Goal: Task Accomplishment & Management: Manage account settings

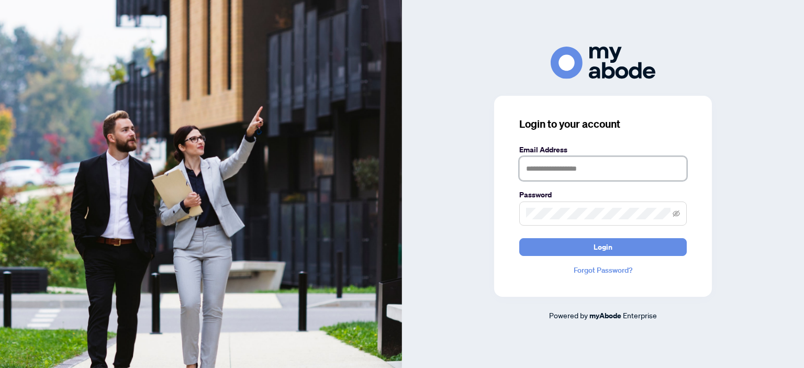
click at [553, 163] on input "text" at bounding box center [602, 168] width 167 height 24
type input "**********"
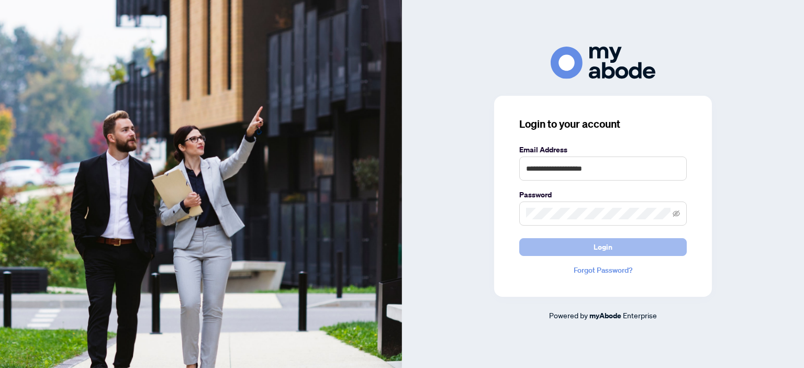
click at [609, 247] on span "Login" at bounding box center [603, 247] width 19 height 17
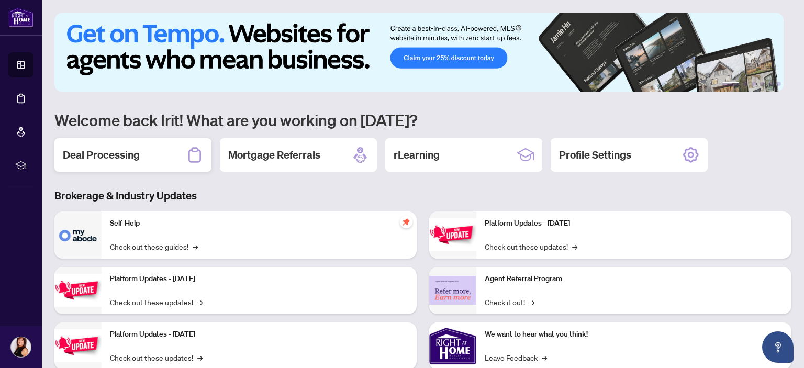
click at [84, 152] on h2 "Deal Processing" at bounding box center [101, 155] width 77 height 15
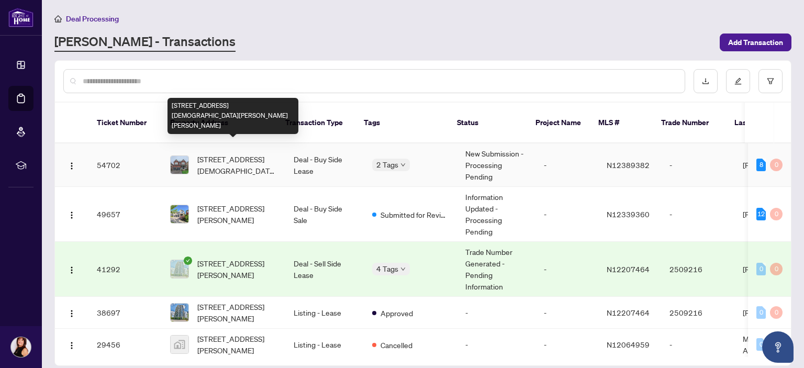
click at [228, 153] on span "[STREET_ADDRESS][DEMOGRAPHIC_DATA][PERSON_NAME][PERSON_NAME]" at bounding box center [237, 164] width 80 height 23
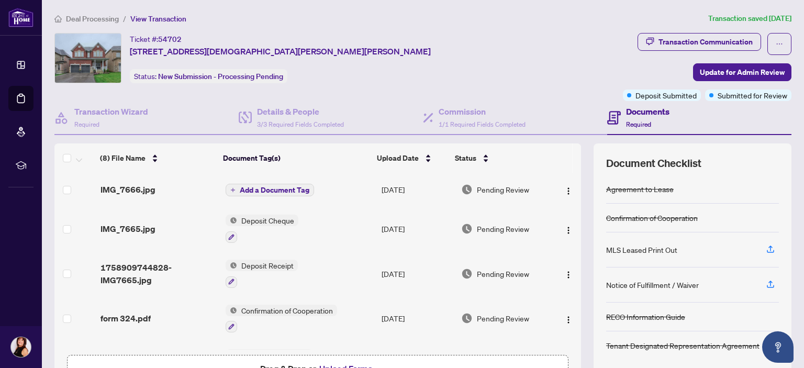
click at [263, 186] on span "Add a Document Tag" at bounding box center [275, 189] width 70 height 7
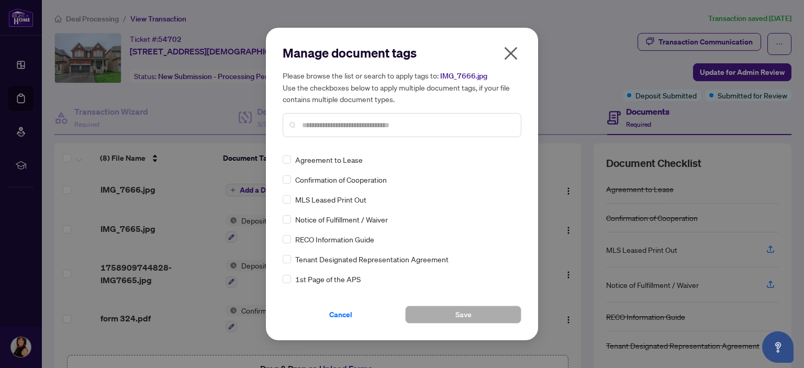
click at [517, 51] on icon "close" at bounding box center [510, 53] width 17 height 17
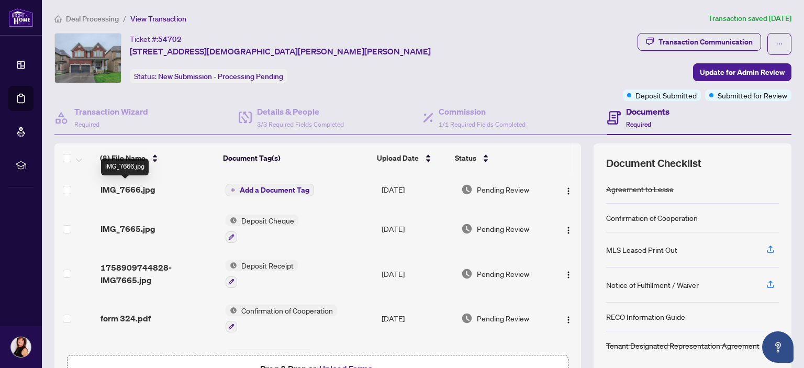
click at [117, 191] on span "IMG_7666.jpg" at bounding box center [127, 189] width 55 height 13
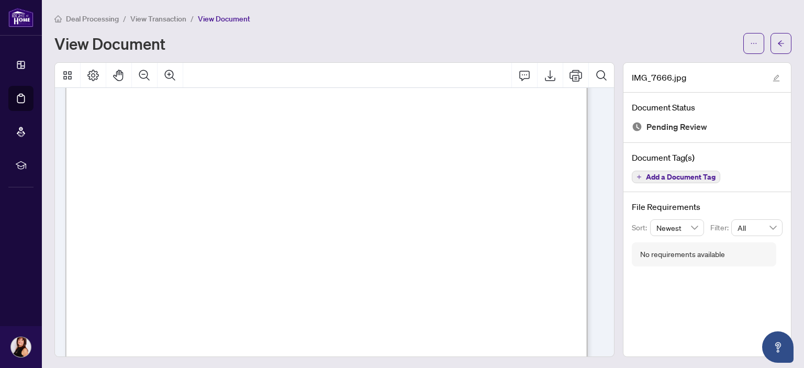
scroll to position [52, 0]
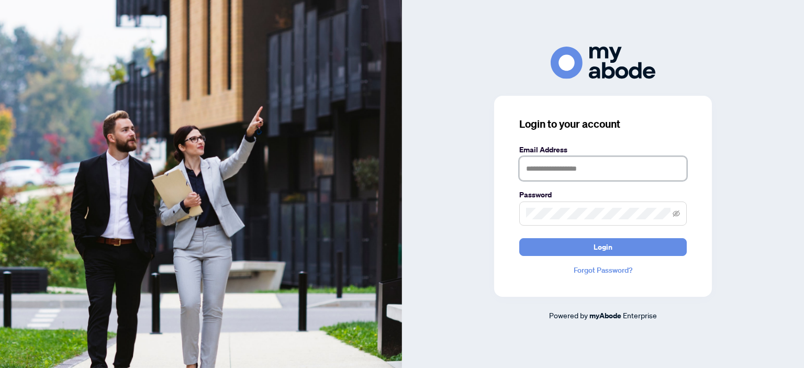
click at [563, 169] on input "text" at bounding box center [602, 168] width 167 height 24
type input "**********"
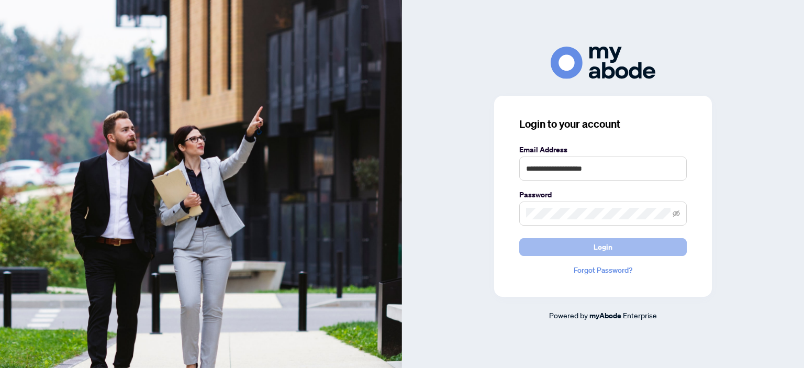
click at [597, 249] on span "Login" at bounding box center [603, 247] width 19 height 17
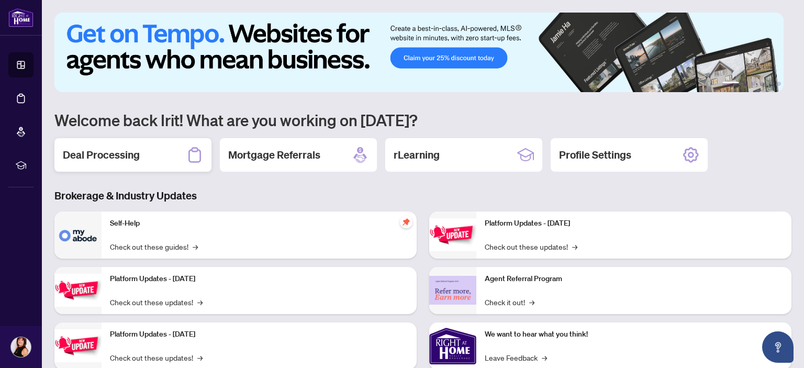
click at [142, 156] on div "Deal Processing" at bounding box center [132, 154] width 157 height 33
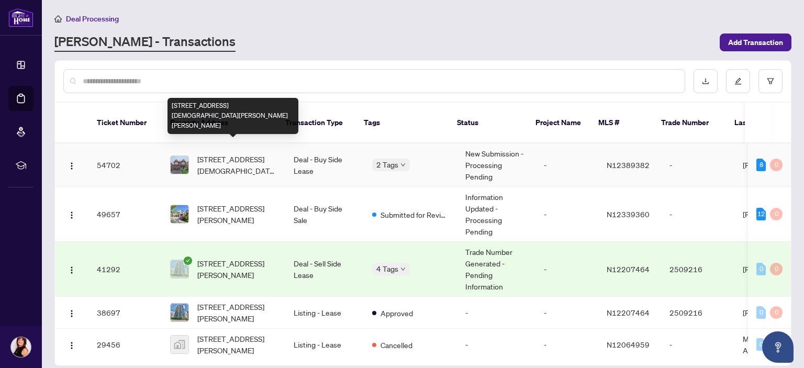
click at [208, 153] on span "117 Lady Karen Cres, Vaughan, Ontario L6A 4M3, Canada" at bounding box center [237, 164] width 80 height 23
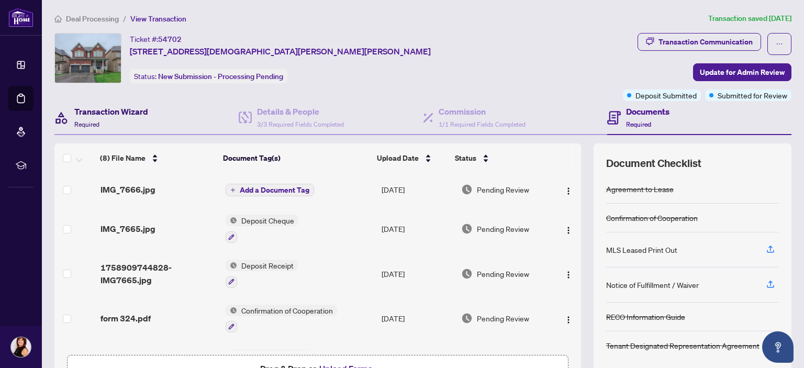
click at [129, 110] on h4 "Transaction Wizard" at bounding box center [111, 111] width 74 height 13
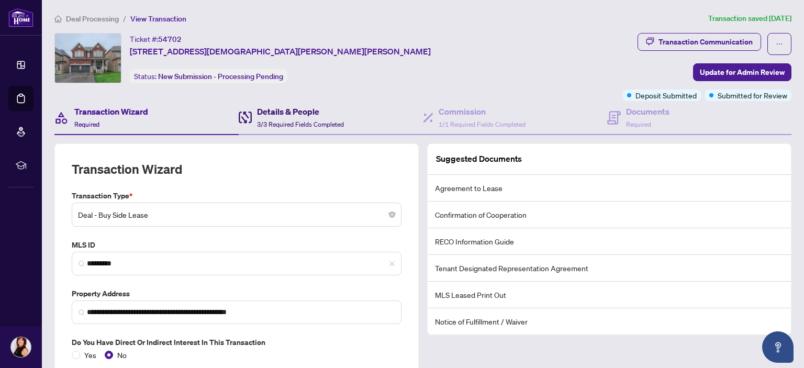
click at [277, 120] on span "3/3 Required Fields Completed" at bounding box center [300, 124] width 87 height 8
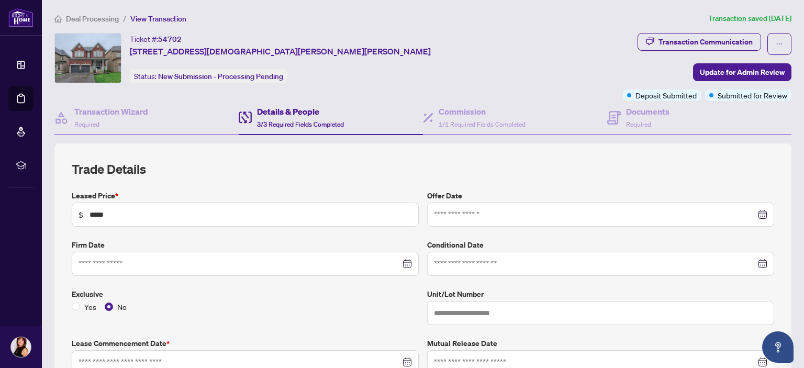
type input "**********"
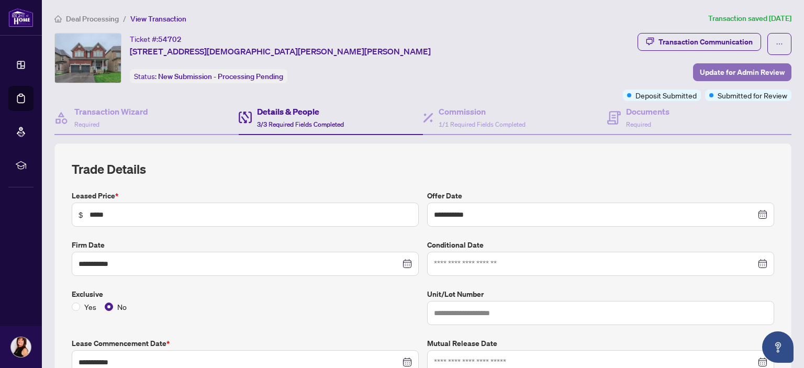
click at [727, 72] on span "Update for Admin Review" at bounding box center [742, 72] width 85 height 17
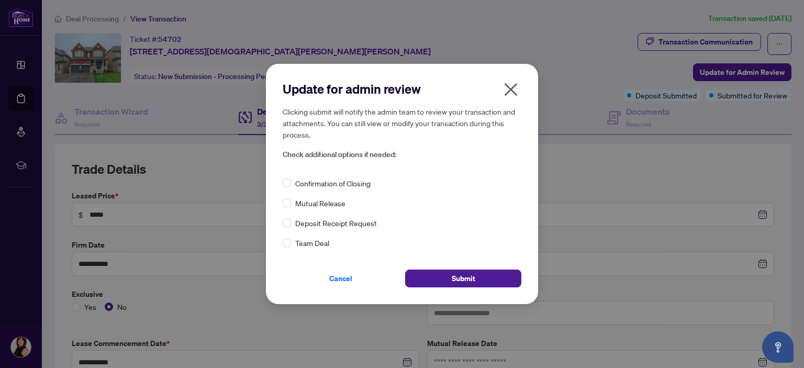
click at [511, 90] on icon "close" at bounding box center [511, 89] width 13 height 13
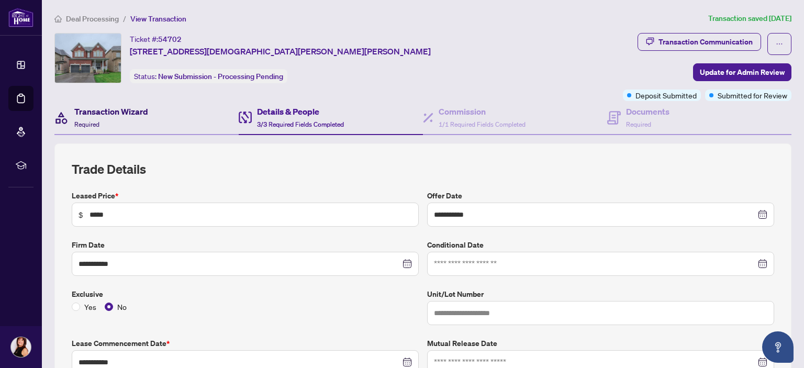
click at [93, 113] on h4 "Transaction Wizard" at bounding box center [111, 111] width 74 height 13
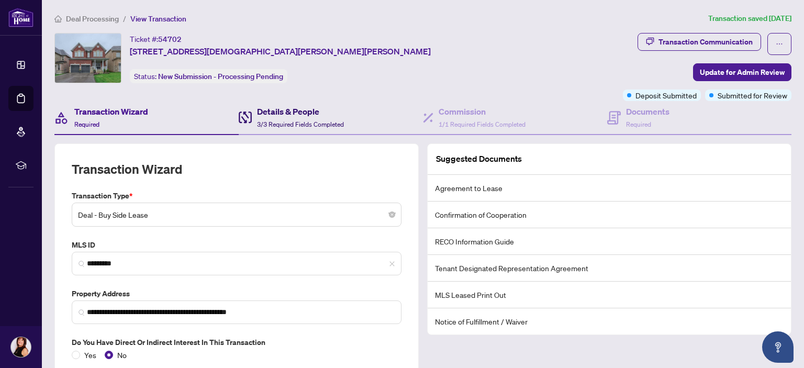
click at [300, 113] on h4 "Details & People" at bounding box center [300, 111] width 87 height 13
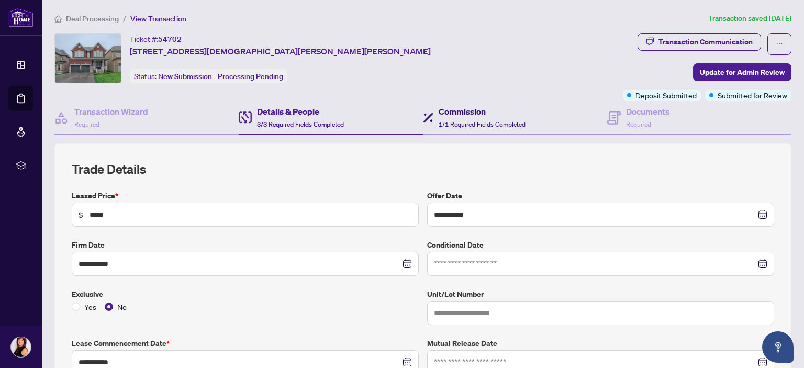
click at [488, 115] on h4 "Commission" at bounding box center [482, 111] width 87 height 13
